Goal: Task Accomplishment & Management: Manage account settings

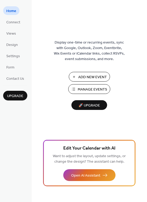
click at [79, 87] on span "Manage Events" at bounding box center [92, 90] width 29 height 6
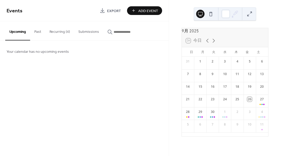
click at [57, 30] on button "Recurring (4)" at bounding box center [59, 30] width 29 height 19
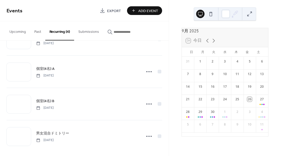
scroll to position [29, 0]
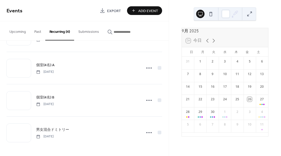
click at [57, 127] on span "男女混合ドミトリー" at bounding box center [52, 130] width 33 height 6
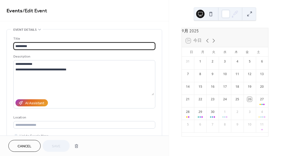
type input "**********"
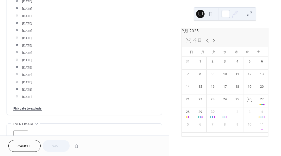
scroll to position [786, 0]
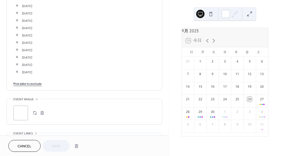
click at [39, 83] on link "Pick date to exclude" at bounding box center [27, 83] width 28 height 6
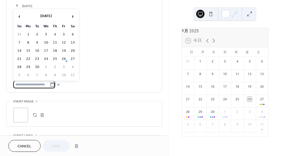
click at [72, 16] on span "›" at bounding box center [73, 16] width 8 height 10
click at [76, 41] on td "11" at bounding box center [73, 43] width 8 height 8
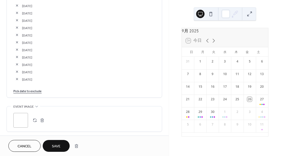
click at [38, 90] on link "Pick date to exclude" at bounding box center [27, 91] width 28 height 6
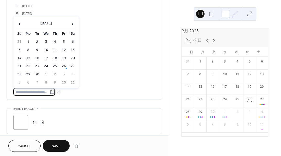
click at [75, 20] on span "›" at bounding box center [73, 23] width 8 height 10
click at [72, 56] on td "18" at bounding box center [73, 58] width 8 height 8
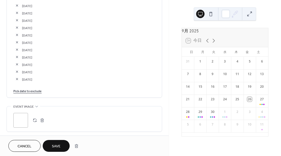
click at [28, 89] on link "Pick date to exclude" at bounding box center [27, 91] width 28 height 6
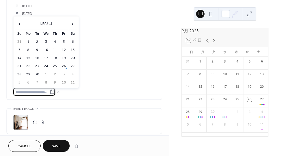
click at [71, 25] on span "›" at bounding box center [73, 23] width 8 height 10
click at [63, 56] on td "17" at bounding box center [64, 58] width 8 height 8
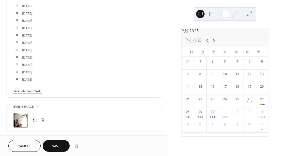
click at [57, 141] on button "Save" at bounding box center [56, 146] width 27 height 12
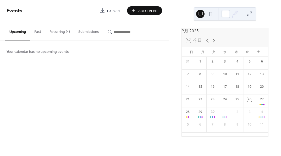
click at [62, 29] on button "Recurring (4)" at bounding box center [59, 30] width 29 height 19
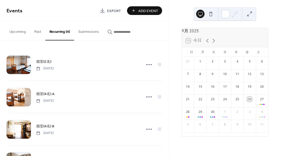
click at [49, 94] on span "個室(4名) A" at bounding box center [45, 94] width 18 height 6
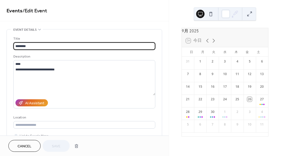
type input "**********"
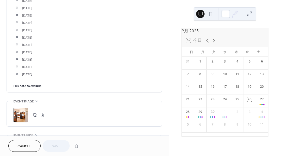
scroll to position [864, 0]
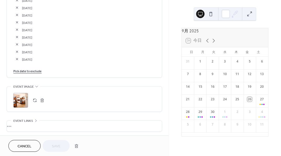
click at [31, 70] on link "Pick date to exclude" at bounding box center [27, 71] width 28 height 6
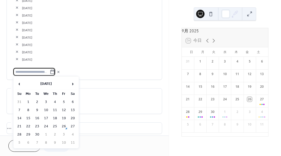
click at [71, 82] on span "›" at bounding box center [73, 83] width 8 height 10
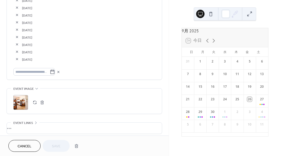
click at [52, 71] on icon at bounding box center [52, 71] width 5 height 5
click at [50, 71] on input "text" at bounding box center [31, 72] width 36 height 8
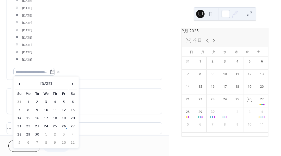
click at [70, 81] on span "›" at bounding box center [73, 83] width 8 height 10
click at [64, 109] on td "7" at bounding box center [64, 110] width 8 height 8
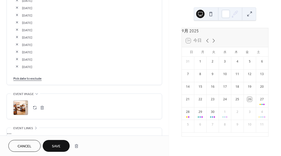
click at [37, 78] on link "Pick date to exclude" at bounding box center [27, 78] width 28 height 6
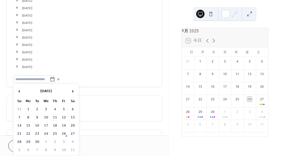
click at [72, 90] on span "›" at bounding box center [73, 91] width 8 height 10
click at [71, 93] on span "›" at bounding box center [73, 91] width 8 height 10
click at [73, 119] on td "8" at bounding box center [73, 117] width 8 height 8
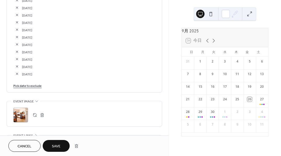
click at [35, 86] on link "Pick date to exclude" at bounding box center [27, 86] width 28 height 6
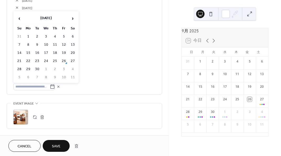
click at [75, 17] on span "›" at bounding box center [73, 18] width 8 height 10
click at [19, 50] on td "9" at bounding box center [19, 53] width 8 height 8
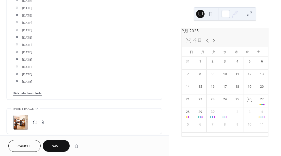
click at [62, 146] on button "Save" at bounding box center [56, 146] width 27 height 12
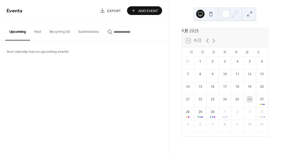
click at [58, 30] on button "Recurring (4)" at bounding box center [59, 30] width 29 height 19
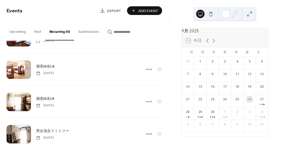
scroll to position [29, 0]
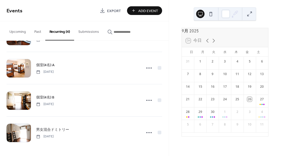
click at [67, 99] on div "個室(4名) B Friday, August 1, 2025" at bounding box center [87, 100] width 102 height 12
click at [52, 97] on span "個室(4名) B" at bounding box center [45, 98] width 18 height 6
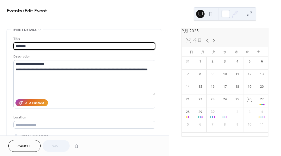
type input "**********"
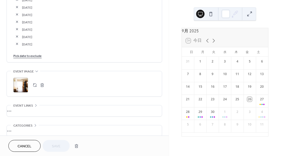
scroll to position [943, 0]
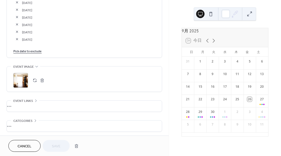
click at [30, 48] on link "Pick date to exclude" at bounding box center [27, 51] width 28 height 6
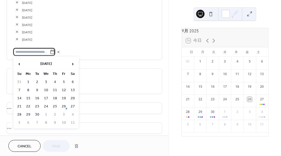
click at [72, 64] on span "›" at bounding box center [73, 63] width 8 height 10
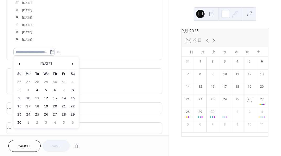
click at [45, 113] on td "26" at bounding box center [46, 115] width 8 height 8
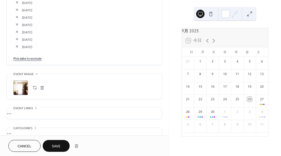
click at [56, 142] on button "Save" at bounding box center [56, 146] width 27 height 12
